Goal: Task Accomplishment & Management: Use online tool/utility

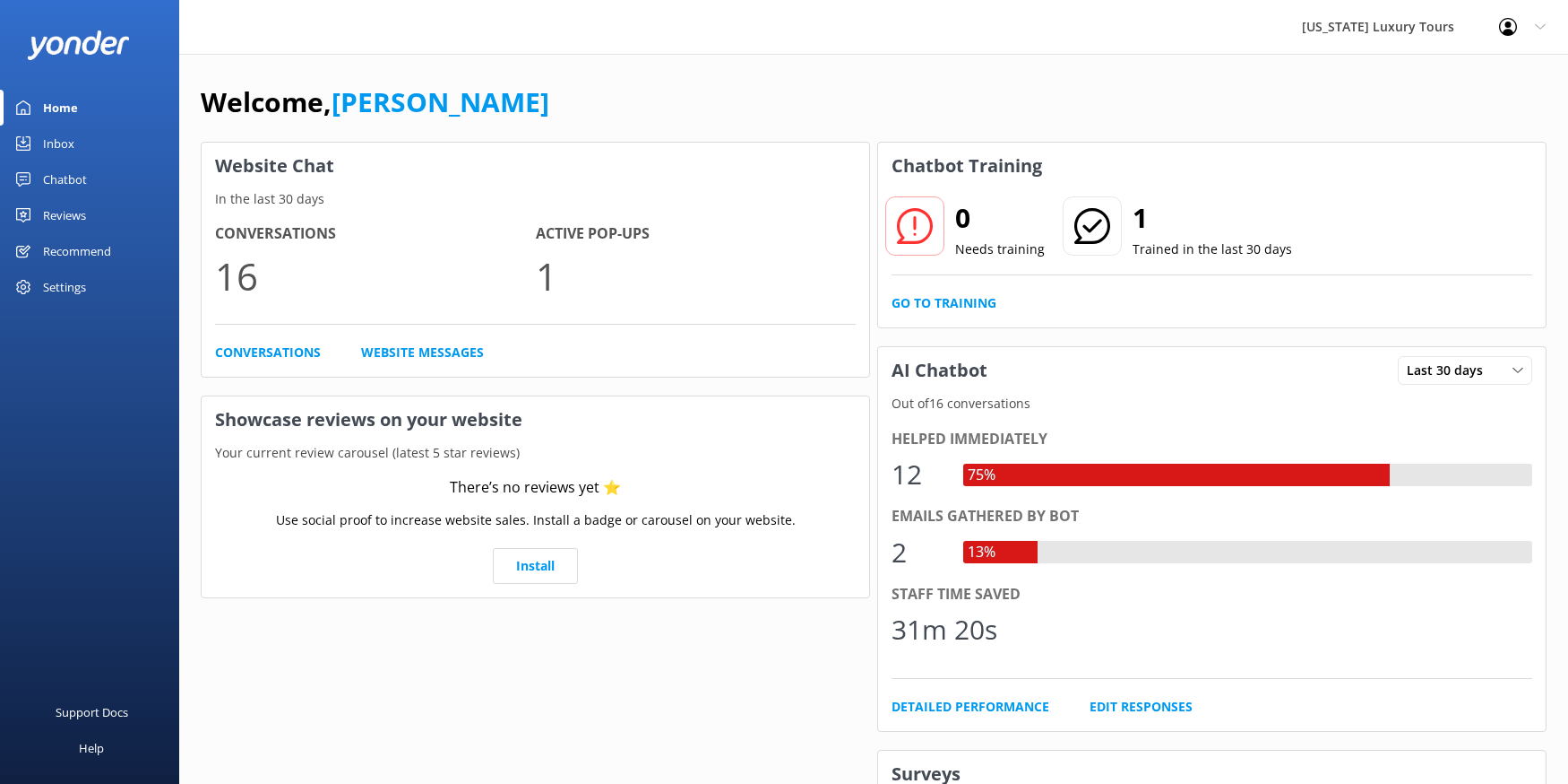
click at [1151, 181] on div "Chatbot Training" at bounding box center [1212, 166] width 668 height 47
click at [1098, 217] on icon at bounding box center [1092, 225] width 36 height 36
drag, startPoint x: 37, startPoint y: 88, endPoint x: 51, endPoint y: 105, distance: 22.0
click at [38, 89] on div "Home Inbox Chatbot Content Products Chat Logs Website Widget Pop-up messages Re…" at bounding box center [89, 196] width 179 height 392
click at [51, 106] on div "Home" at bounding box center [61, 107] width 35 height 36
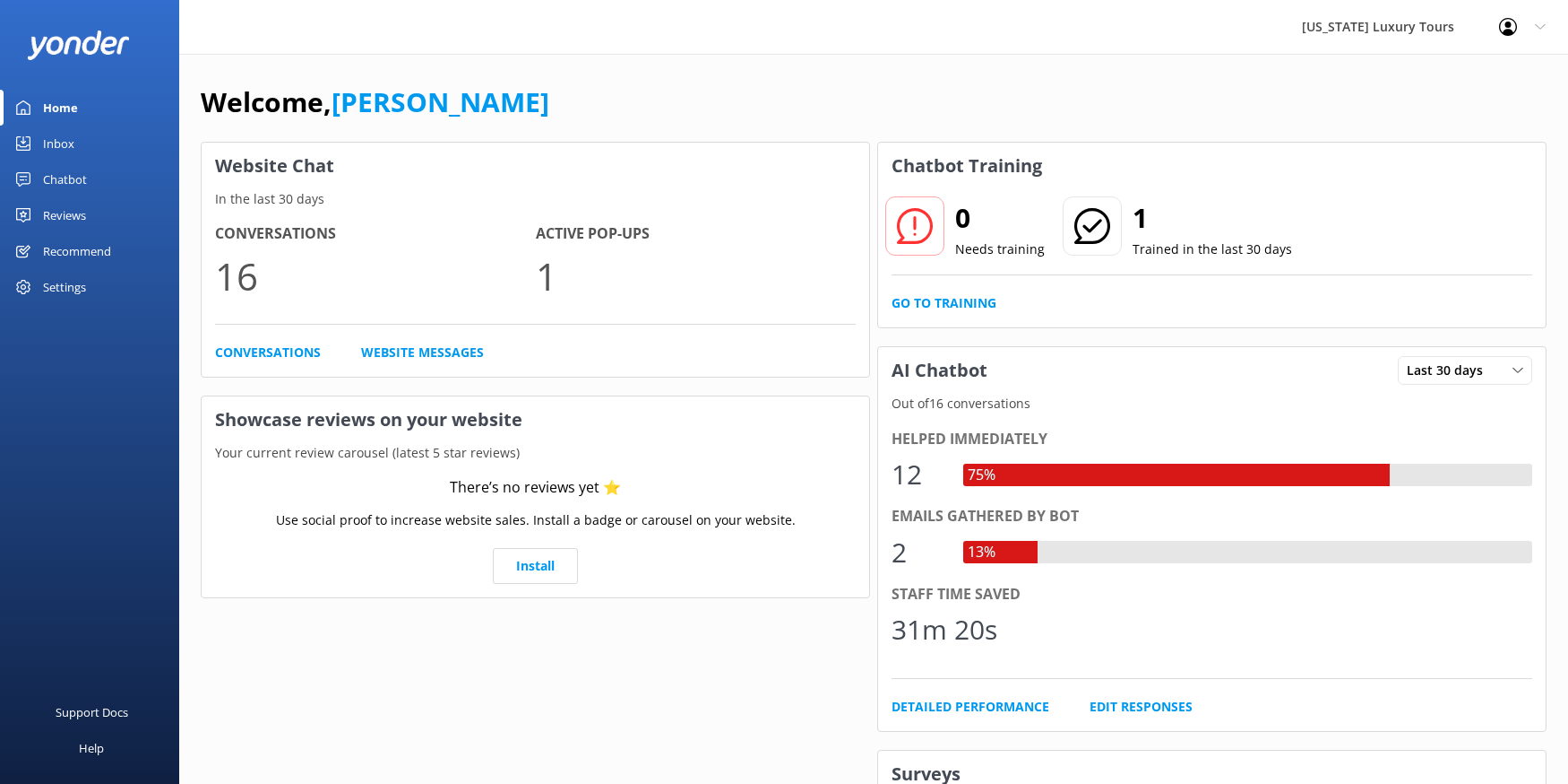
drag, startPoint x: 399, startPoint y: 106, endPoint x: 353, endPoint y: 116, distance: 47.1
click at [399, 106] on link "[PERSON_NAME]" at bounding box center [440, 102] width 217 height 37
click at [67, 176] on div "Chatbot" at bounding box center [65, 179] width 44 height 36
